Goal: Transaction & Acquisition: Purchase product/service

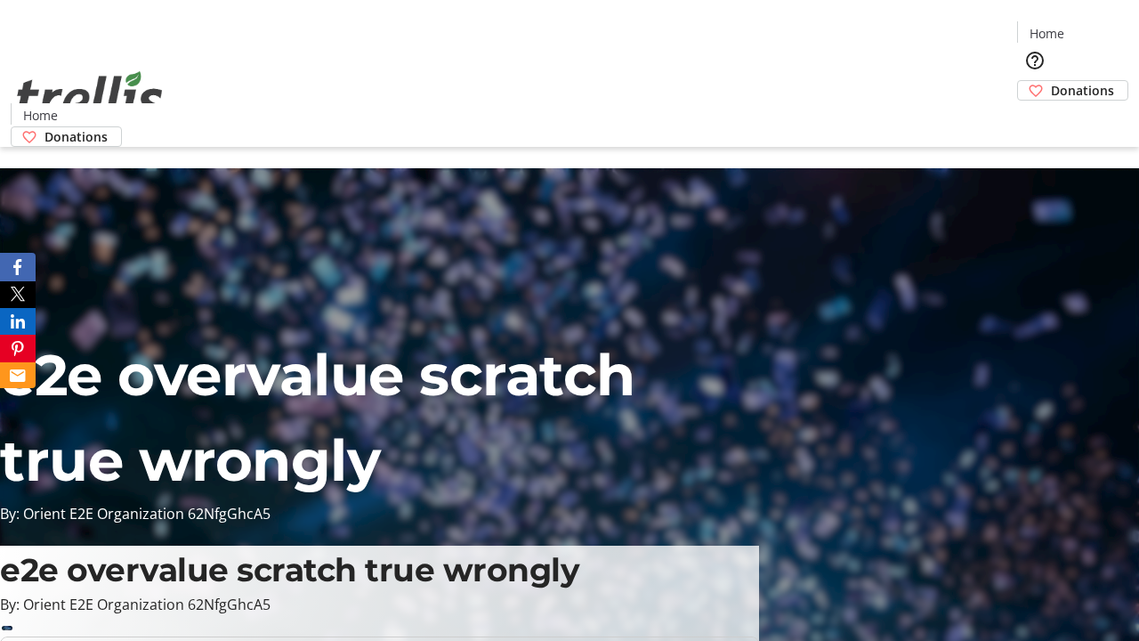
click at [1051, 81] on span "Donations" at bounding box center [1082, 90] width 63 height 19
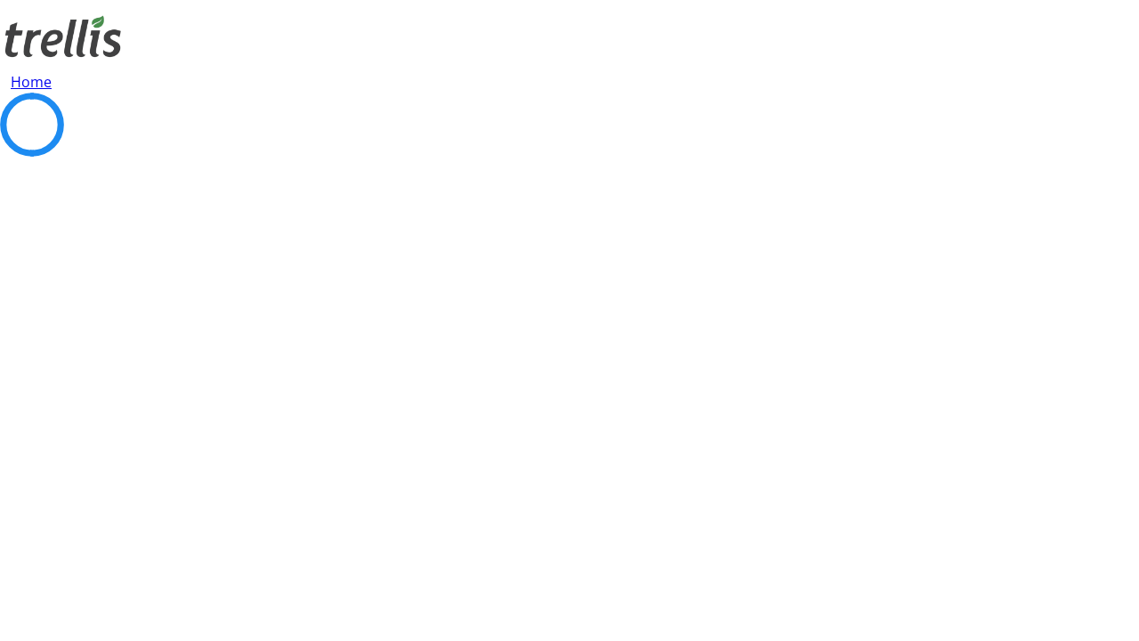
select select "CA"
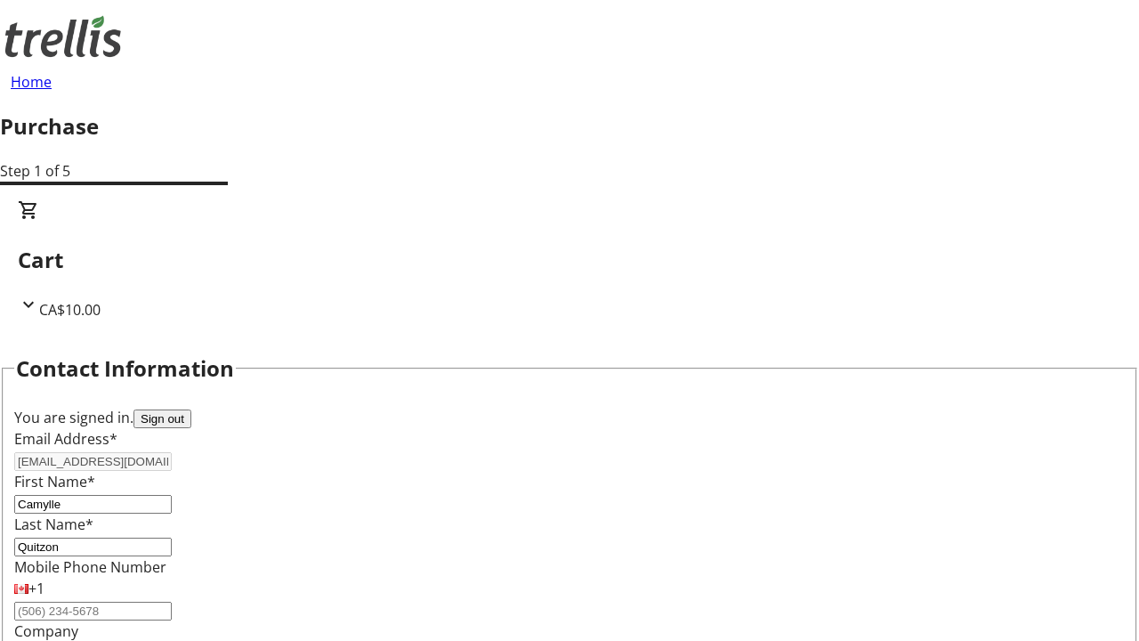
type input "[STREET_ADDRESS][PERSON_NAME]"
type input "Kelowna"
select select "BC"
type input "Kelowna"
type input "V1Y 0C2"
